Goal: Communication & Community: Answer question/provide support

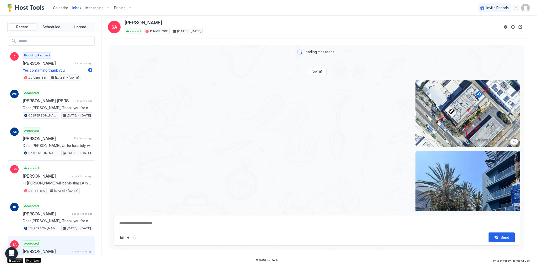
scroll to position [1105, 0]
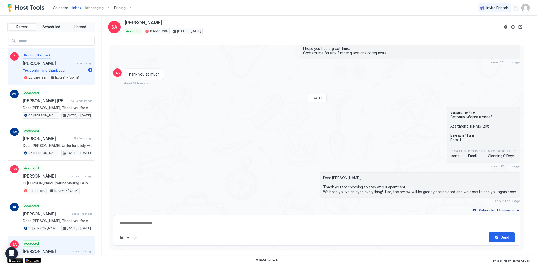
click at [78, 62] on span "3 minutes ago" at bounding box center [83, 62] width 17 height 3
type textarea "*"
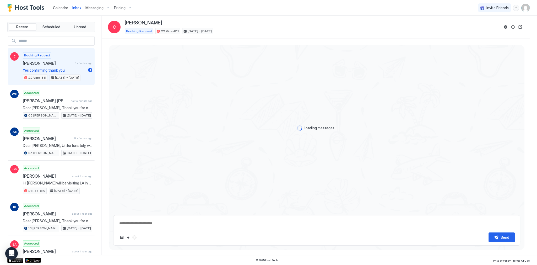
click at [258, 101] on div "Loading messages..." at bounding box center [317, 128] width 416 height 166
click at [230, 97] on div "Loading messages..." at bounding box center [317, 128] width 416 height 166
click at [223, 94] on div "Loading messages..." at bounding box center [317, 128] width 416 height 166
click at [171, 86] on div "Loading messages..." at bounding box center [317, 128] width 416 height 166
click at [182, 78] on div "Loading messages..." at bounding box center [317, 128] width 416 height 166
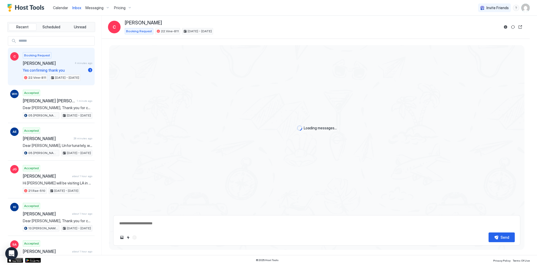
click at [156, 71] on div "Loading messages..." at bounding box center [317, 128] width 416 height 166
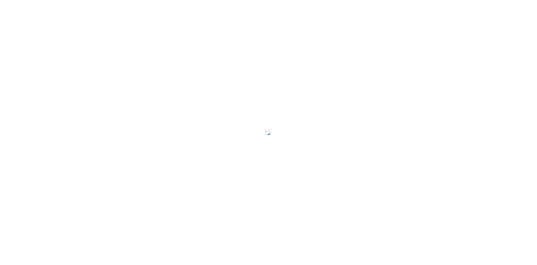
click at [225, 11] on div at bounding box center [268, 132] width 537 height 265
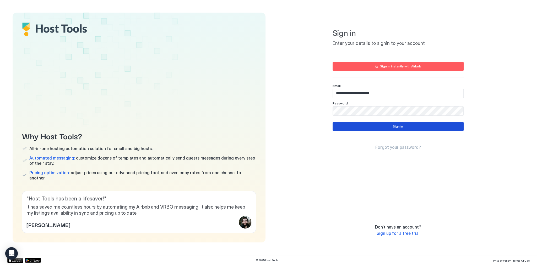
click at [388, 125] on button "Sign in" at bounding box center [398, 126] width 131 height 9
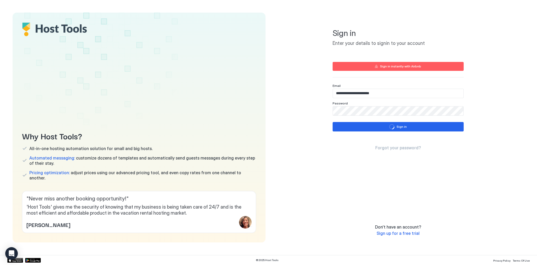
click at [493, 123] on div "**********" at bounding box center [398, 128] width 253 height 230
click at [303, 120] on div "**********" at bounding box center [398, 128] width 253 height 230
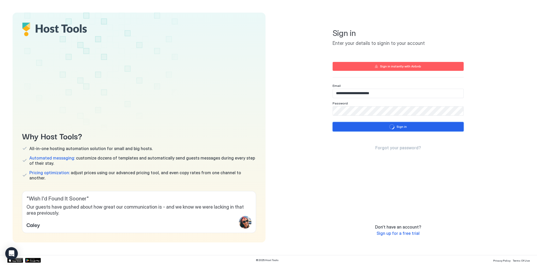
click at [419, 128] on button "Sign in" at bounding box center [398, 126] width 131 height 9
click at [482, 164] on div "**********" at bounding box center [398, 128] width 253 height 230
click at [377, 39] on div "Sign in Enter your details to signin to your account" at bounding box center [398, 37] width 131 height 37
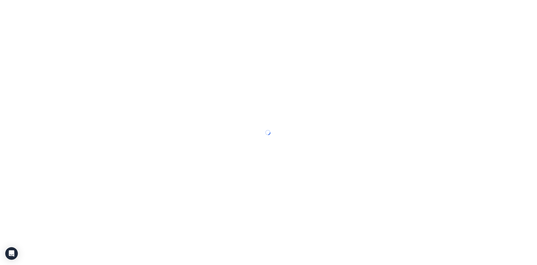
click at [287, 97] on div at bounding box center [268, 132] width 537 height 265
click at [408, 192] on div at bounding box center [268, 132] width 537 height 265
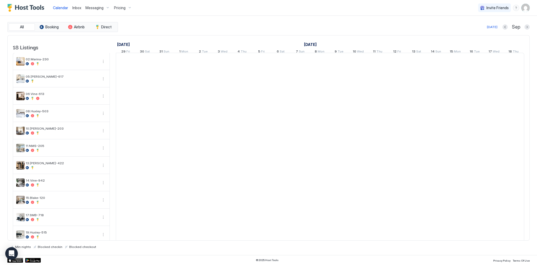
scroll to position [0, 291]
click at [287, 28] on div "Today Sep" at bounding box center [324, 27] width 411 height 6
click at [205, 26] on div "Today Sep" at bounding box center [324, 27] width 411 height 6
click at [72, 9] on span "Inbox" at bounding box center [76, 8] width 9 height 4
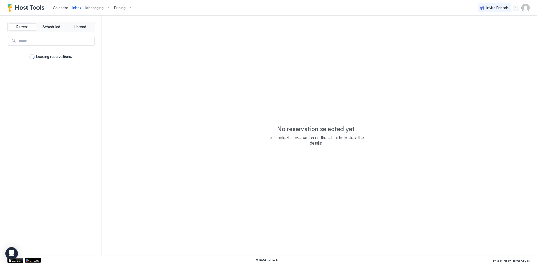
click at [245, 65] on div "No reservation selected yet Let's select a reservation on the left side to view…" at bounding box center [316, 135] width 428 height 239
click at [200, 36] on div "No reservation selected yet Let's select a reservation on the left side to view…" at bounding box center [316, 135] width 428 height 239
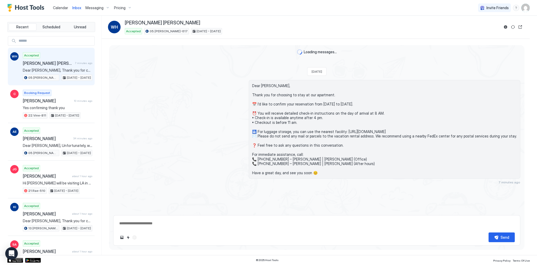
type textarea "*"
click at [311, 123] on span "Dear William Hitoshi, Thank you for choosing to stay at our apartment. 📅 I’d li…" at bounding box center [384, 129] width 265 height 92
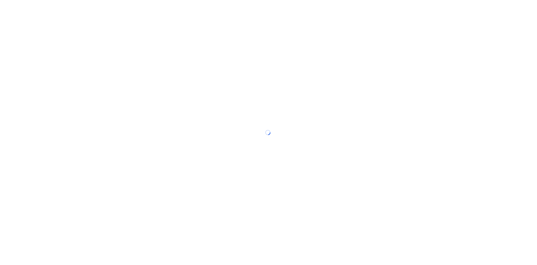
click at [461, 189] on div at bounding box center [268, 132] width 537 height 265
click at [317, 87] on div at bounding box center [268, 132] width 537 height 265
drag, startPoint x: 318, startPoint y: 95, endPoint x: 290, endPoint y: 71, distance: 37.6
click at [290, 71] on div at bounding box center [268, 132] width 537 height 265
click at [272, 59] on div at bounding box center [268, 132] width 537 height 265
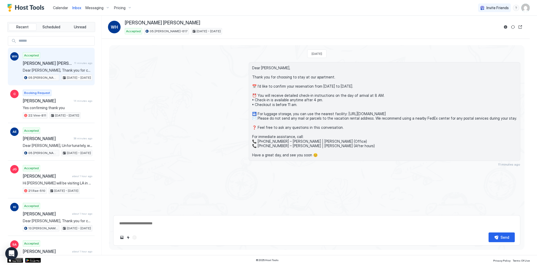
scroll to position [45, 0]
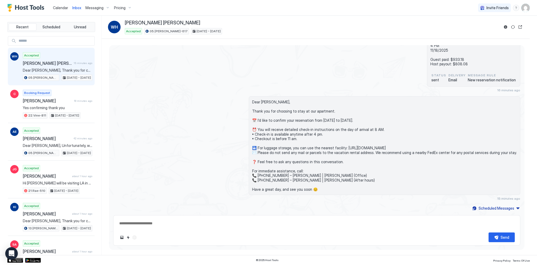
click at [284, 86] on div "05.Archer-617 Booking Reservation number : 6219904482 William Hitoshi Tamaki 11…" at bounding box center [316, 54] width 407 height 75
type textarea "*"
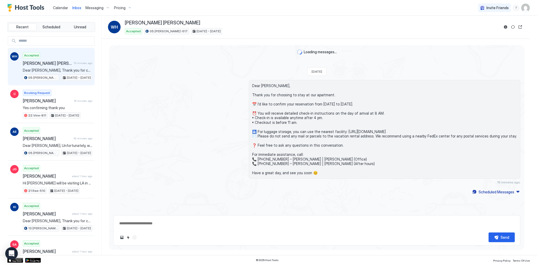
scroll to position [45, 0]
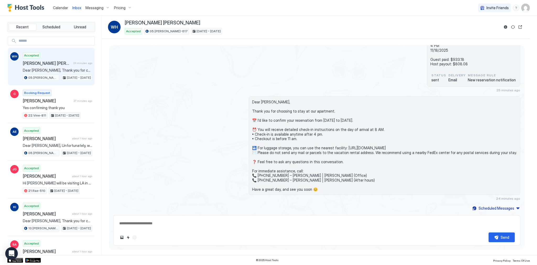
type textarea "*"
click at [236, 130] on div "Dear [PERSON_NAME], Thank you for choosing to stay at our apartment. 📅 I’d like…" at bounding box center [378, 148] width 285 height 104
click at [212, 103] on div "Dear [PERSON_NAME], Thank you for choosing to stay at our apartment. 📅 I’d like…" at bounding box center [316, 148] width 407 height 104
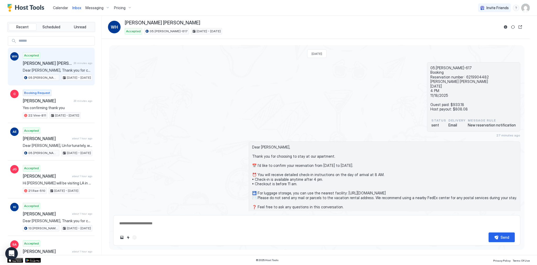
scroll to position [45, 0]
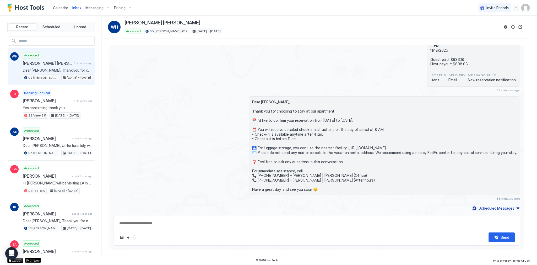
type textarea "*"
click at [63, 8] on span "Calendar" at bounding box center [60, 8] width 15 height 4
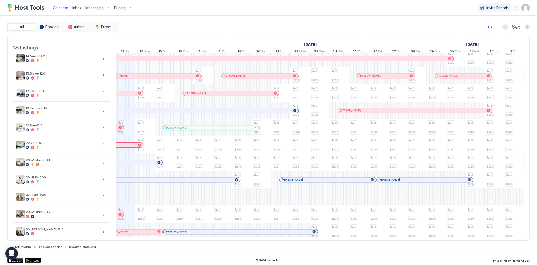
scroll to position [129, 0]
drag, startPoint x: 220, startPoint y: 20, endPoint x: 195, endPoint y: 24, distance: 25.5
click at [221, 20] on div "All Booking Airbnb Direct [DATE] [DATE] Listings [DATE] [DATE] [DATE] 29 Fri 30…" at bounding box center [268, 135] width 523 height 239
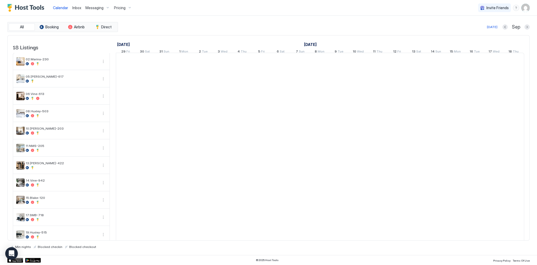
scroll to position [0, 291]
click at [212, 26] on div "[DATE] Sep" at bounding box center [324, 27] width 411 height 6
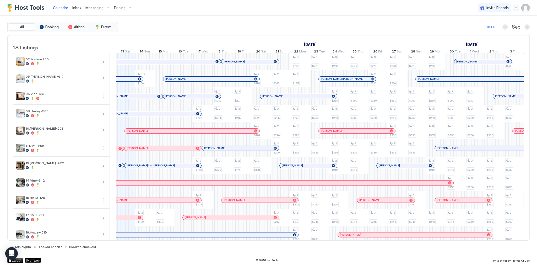
click at [275, 23] on div "All Booking Airbnb Direct Today Sep" at bounding box center [268, 27] width 523 height 10
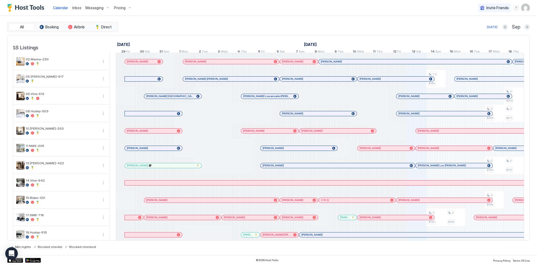
scroll to position [0, 291]
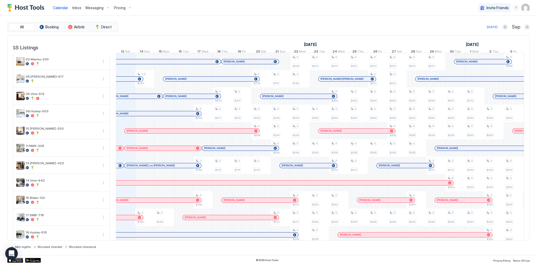
click at [290, 30] on div "All Booking Airbnb Direct Today Sep" at bounding box center [268, 27] width 523 height 10
click at [194, 27] on div "Today Sep" at bounding box center [324, 27] width 411 height 6
click at [172, 18] on div "All Booking Airbnb Direct Today Sep 18 Listings August 2025 September 2025 Octo…" at bounding box center [268, 135] width 523 height 239
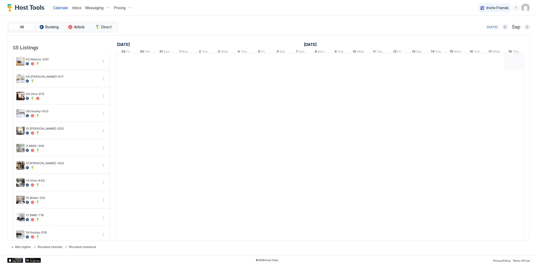
scroll to position [0, 291]
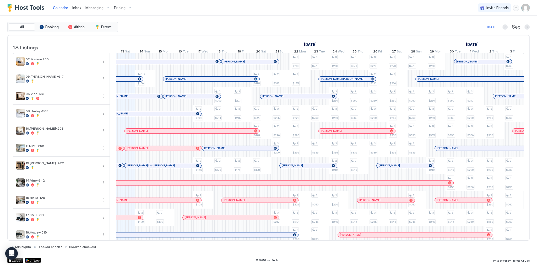
click at [303, 19] on div "All Booking Airbnb Direct Today Sep 18 Listings August 2025 September 2025 Octo…" at bounding box center [268, 135] width 523 height 239
click at [166, 24] on div "Today Sep" at bounding box center [324, 27] width 411 height 6
click at [522, 7] on img "User profile" at bounding box center [526, 8] width 8 height 8
click at [491, 29] on div "Settings" at bounding box center [496, 29] width 67 height 9
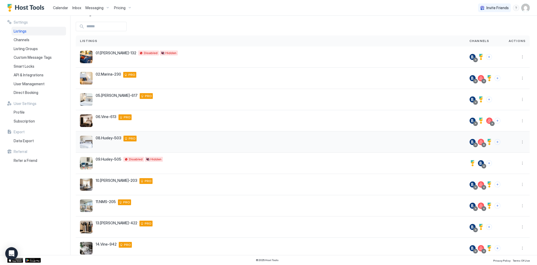
scroll to position [41, 0]
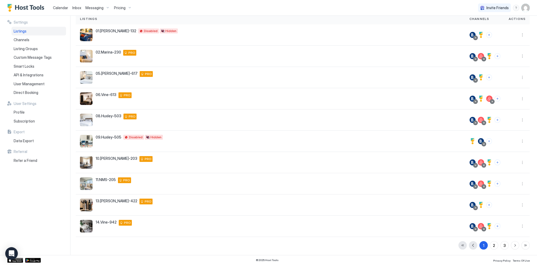
click at [76, 7] on span "Inbox" at bounding box center [76, 8] width 9 height 4
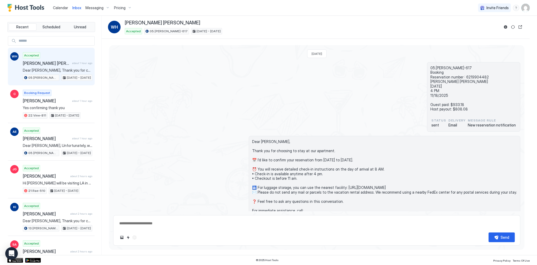
scroll to position [40, 0]
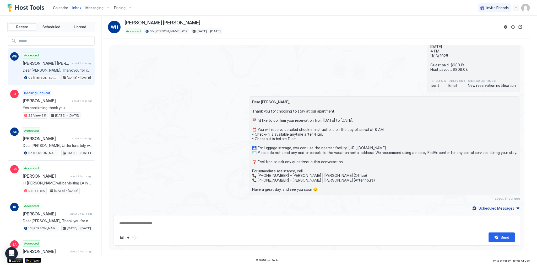
click at [524, 5] on img "User profile" at bounding box center [526, 8] width 8 height 8
click at [480, 30] on span "Settings" at bounding box center [479, 29] width 14 height 5
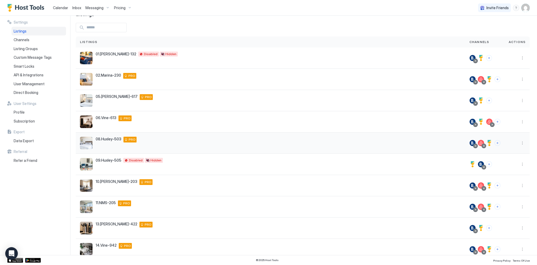
scroll to position [41, 0]
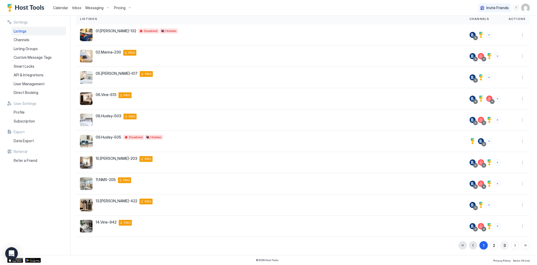
click at [501, 243] on button "3" at bounding box center [505, 245] width 8 height 8
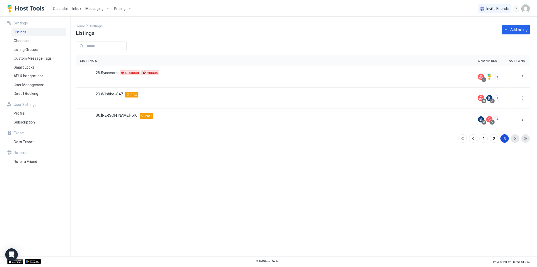
scroll to position [0, 0]
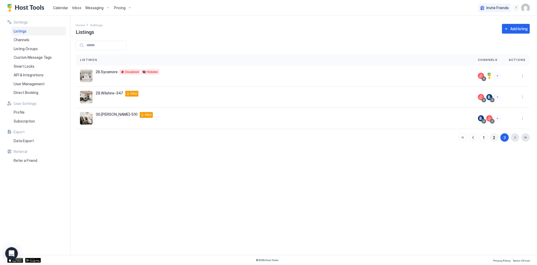
click at [495, 136] on div "2" at bounding box center [494, 138] width 2 height 6
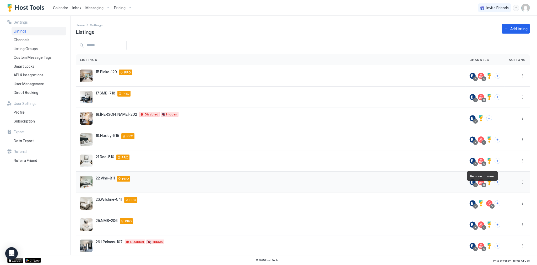
click at [483, 185] on div at bounding box center [484, 185] width 3 height 3
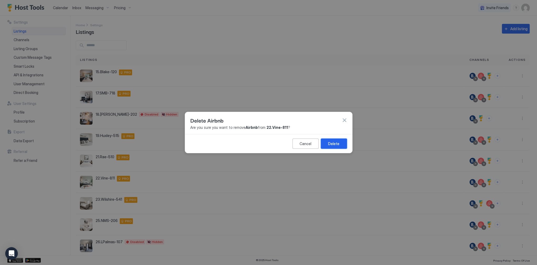
click at [337, 146] on div "Delete" at bounding box center [333, 144] width 11 height 6
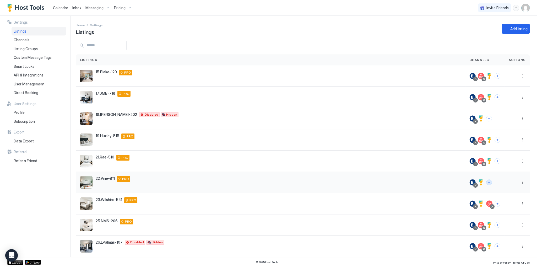
click at [487, 180] on button "Connect channels" at bounding box center [490, 182] width 6 height 6
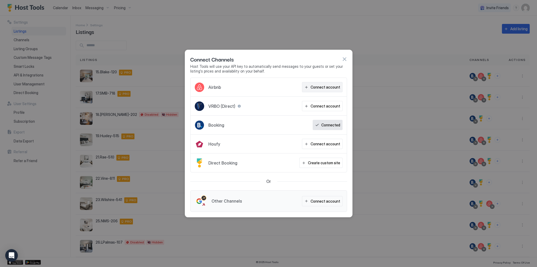
click at [314, 89] on div "Connect account" at bounding box center [326, 87] width 30 height 6
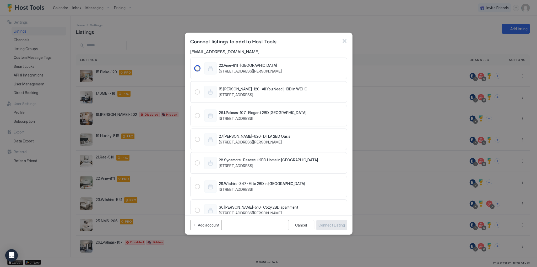
click at [254, 65] on span "22.Vine-811 · Hollywood Designer Apartment" at bounding box center [250, 65] width 63 height 5
click at [337, 226] on div "Connect Listing" at bounding box center [332, 225] width 26 height 6
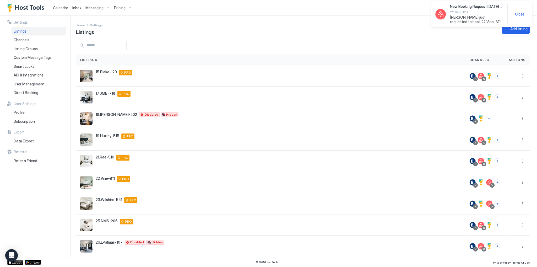
click at [518, 14] on span "Close" at bounding box center [519, 14] width 9 height 5
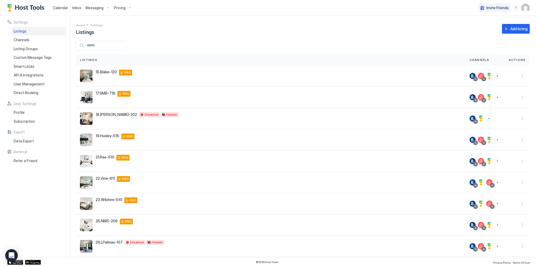
click at [73, 8] on span "Inbox" at bounding box center [76, 8] width 9 height 4
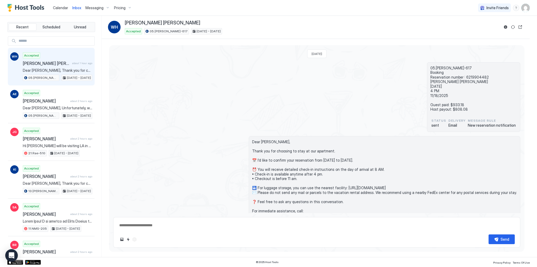
scroll to position [38, 0]
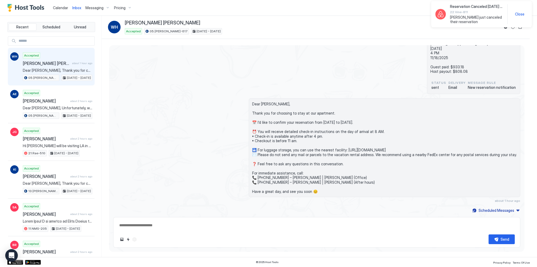
click at [240, 80] on div "05.Archer-617 Booking Reservation number : 6219904482 William Hitoshi Tamaki 11…" at bounding box center [316, 59] width 407 height 70
type textarea "*"
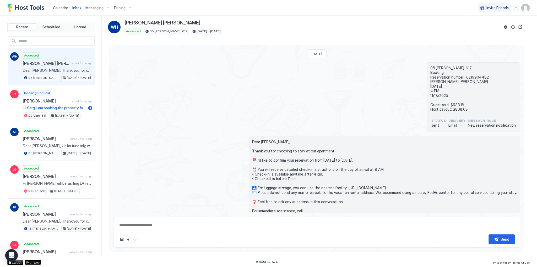
scroll to position [38, 0]
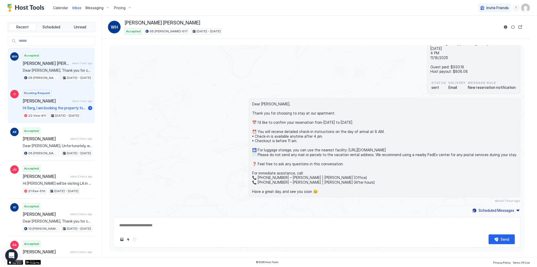
click at [89, 99] on span "about 1 hour ago" at bounding box center [82, 100] width 20 height 3
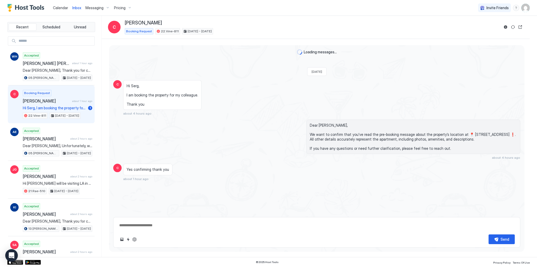
scroll to position [33, 0]
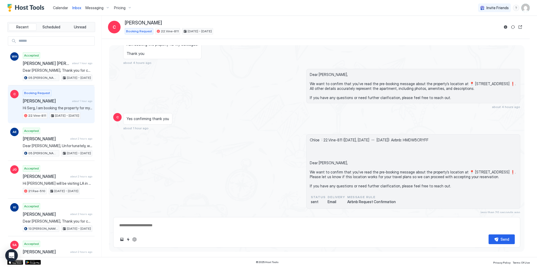
click at [310, 151] on span "Chloe : 22.Vine-811 ([DATE], [DATE] -- [DATE]): Airbnb: HMDW5CRYFF Dear [PERSON…" at bounding box center [413, 162] width 207 height 51
click at [307, 137] on div "Chloe : 22.Vine-811 ([DATE], [DATE] -- [DATE]): Airbnb: HMDW5CRYFF Dear [PERSON…" at bounding box center [414, 171] width 214 height 74
click at [312, 146] on span "Chloe : 22.Vine-811 ([DATE], [DATE] -- [DATE]): Airbnb: HMDW5CRYFF Dear [PERSON…" at bounding box center [413, 162] width 207 height 51
click at [167, 81] on div "Dear [PERSON_NAME], We want to confirm that you’ve read the pre-booking message…" at bounding box center [316, 89] width 407 height 40
type textarea "*"
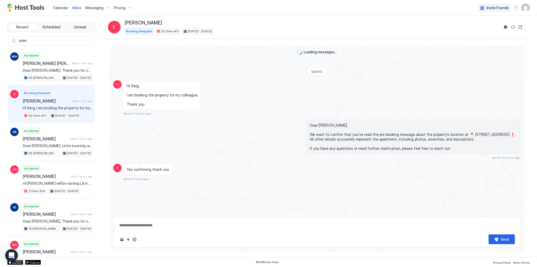
scroll to position [33, 0]
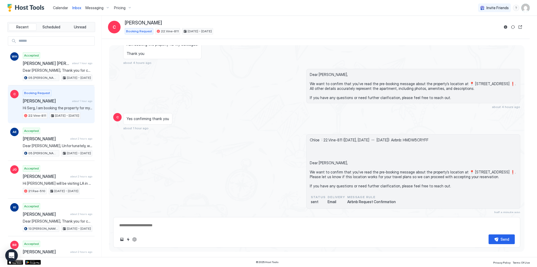
click at [194, 83] on div "Dear [PERSON_NAME], We want to confirm that you’ve read the pre-booking message…" at bounding box center [316, 89] width 407 height 40
type textarea "*"
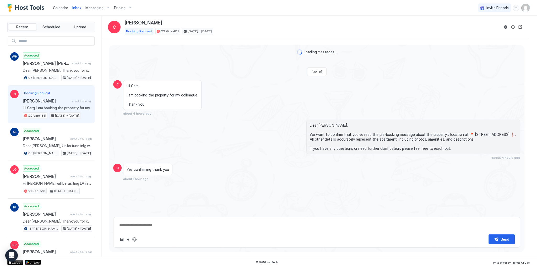
scroll to position [33, 0]
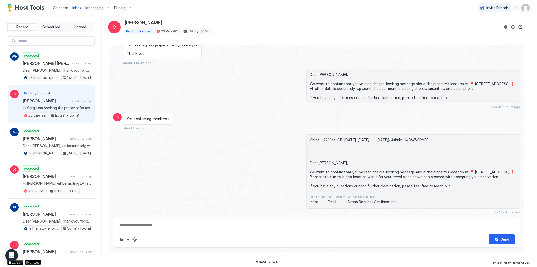
click at [194, 83] on div "Dear [PERSON_NAME], We want to confirm that you’ve read the pre-booking message…" at bounding box center [316, 89] width 407 height 40
type textarea "*"
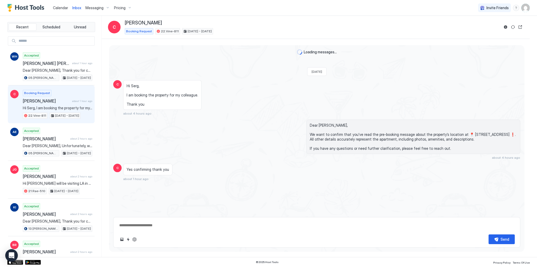
scroll to position [33, 0]
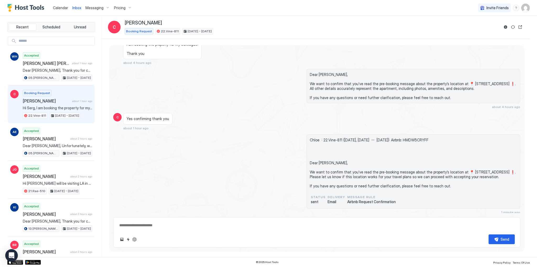
click at [153, 227] on textarea at bounding box center [317, 225] width 396 height 10
paste textarea "**********"
type textarea "*"
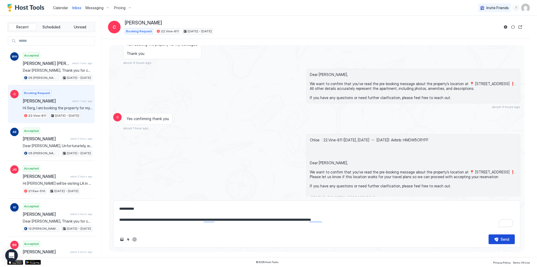
type textarea "**********"
click at [499, 238] on button "Send" at bounding box center [502, 239] width 26 height 10
type textarea "*"
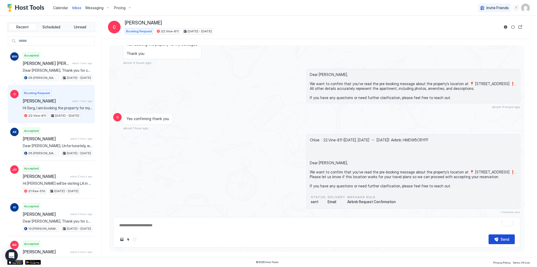
scroll to position [63, 0]
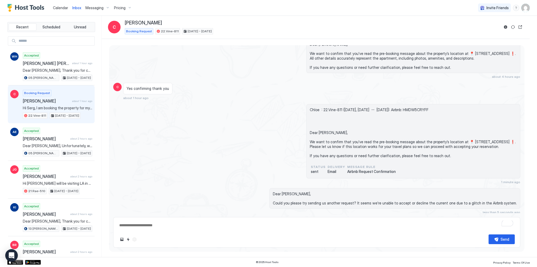
click at [242, 144] on div "Chloe : 22.Vine-811 ([DATE], [DATE] -- [DATE]): Airbnb: HMDW5CRYFF Dear [PERSON…" at bounding box center [316, 144] width 407 height 80
type textarea "*"
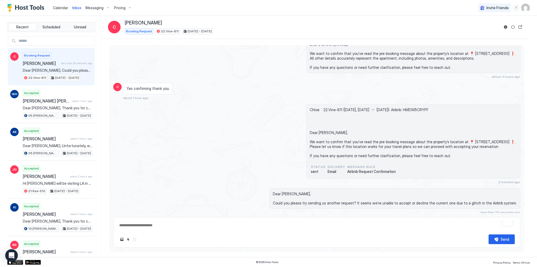
drag, startPoint x: 187, startPoint y: 98, endPoint x: 86, endPoint y: 77, distance: 102.9
click at [184, 98] on div "Yes confirming thank you about 1 hour ago" at bounding box center [265, 91] width 285 height 17
click at [186, 82] on div "[DATE] C Hi Serg, I am booking the property for my colleague. Thank you about 4…" at bounding box center [317, 98] width 416 height 232
click at [145, 56] on div "Dear [PERSON_NAME], We want to confirm that you’ve read the pre-booking message…" at bounding box center [316, 59] width 407 height 40
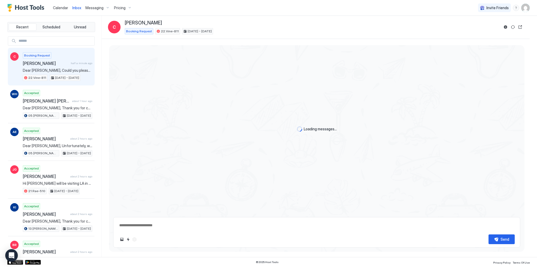
type textarea "*"
